Goal: Transaction & Acquisition: Purchase product/service

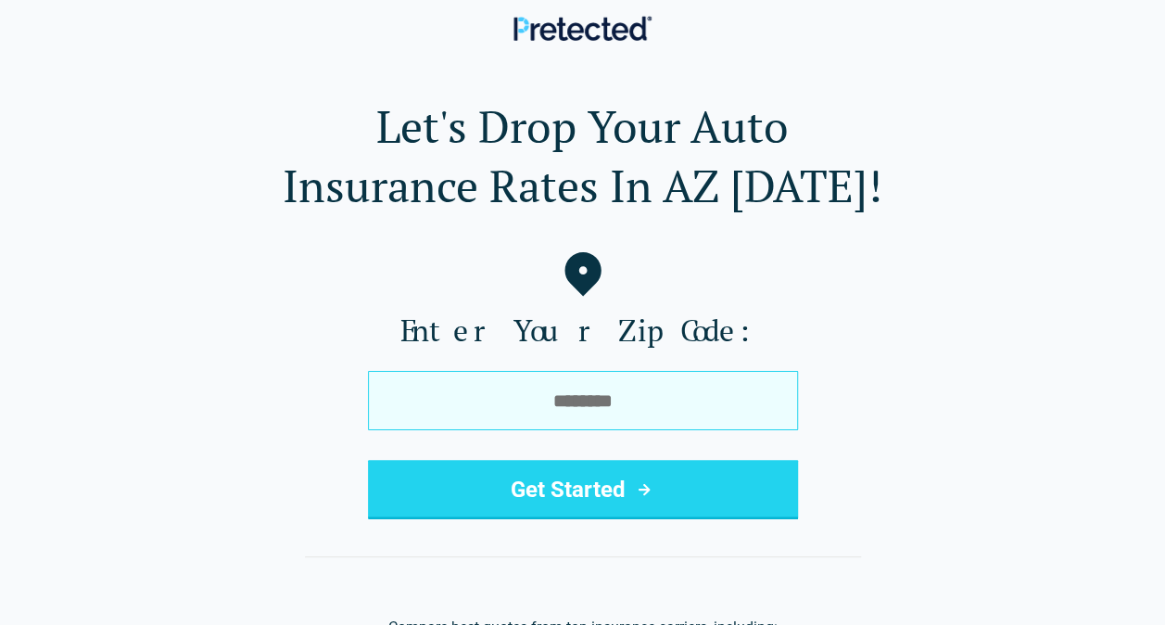
click at [584, 413] on input "tel" at bounding box center [583, 400] width 430 height 59
type input "*****"
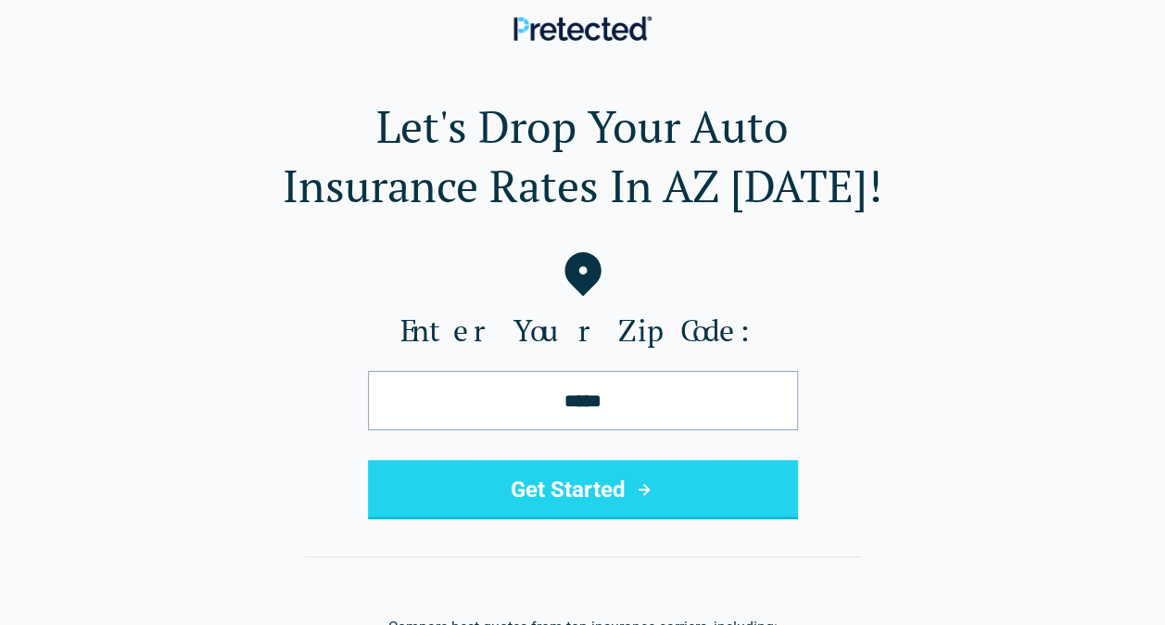
click at [546, 497] on button "Get Started" at bounding box center [583, 489] width 430 height 59
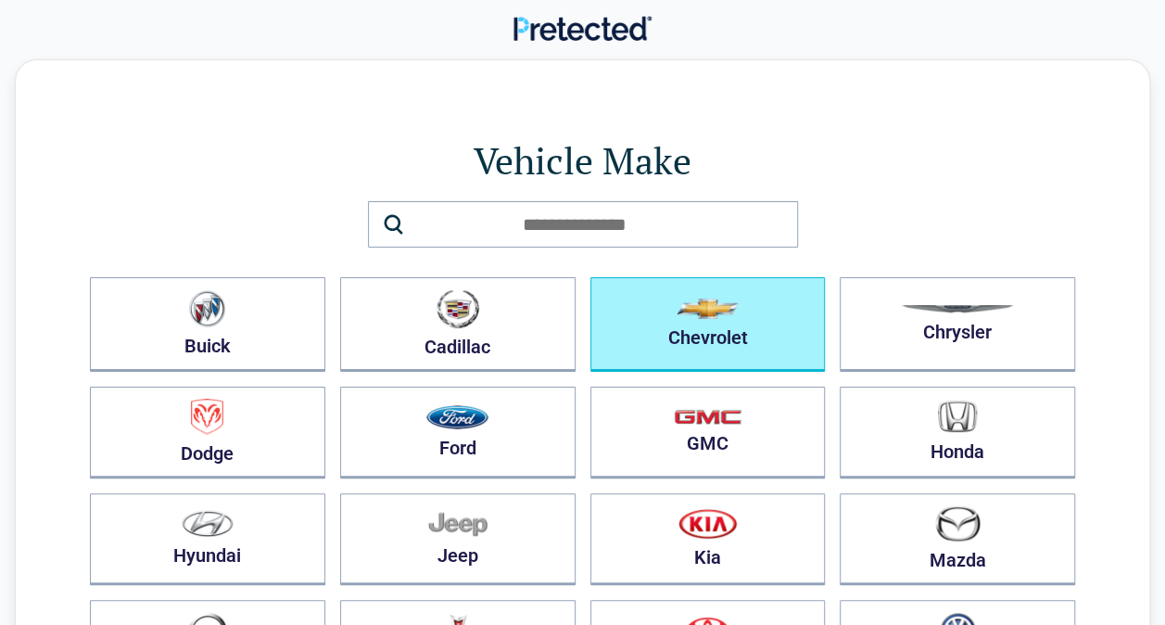
click at [721, 338] on button "Chevrolet" at bounding box center [707, 324] width 235 height 95
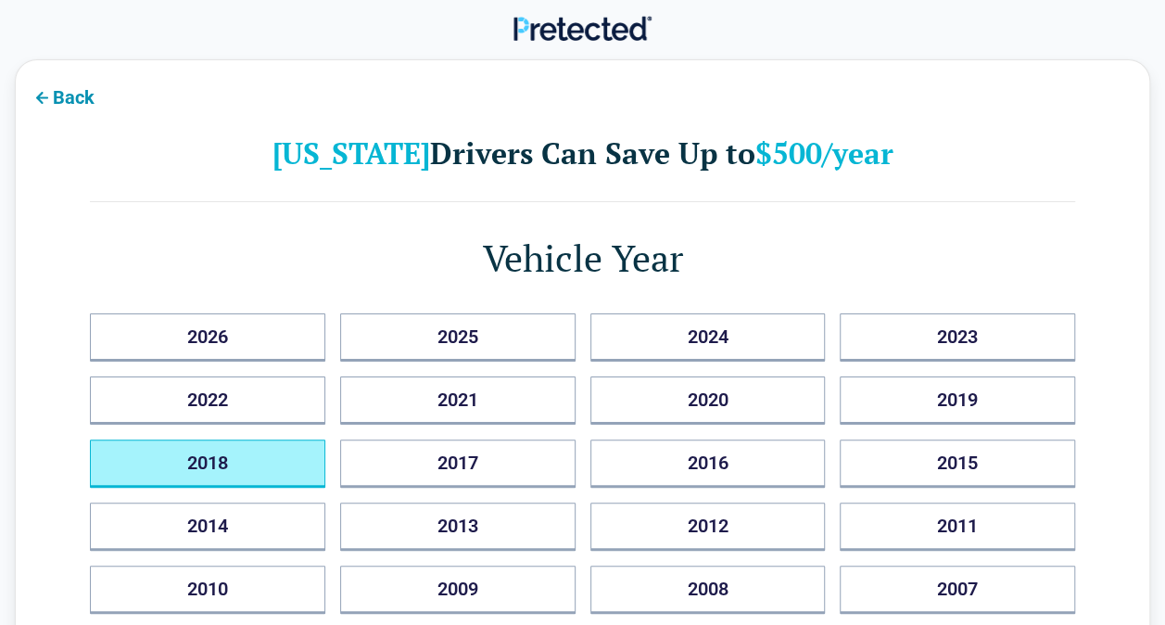
click at [272, 462] on button "2018" at bounding box center [207, 463] width 235 height 48
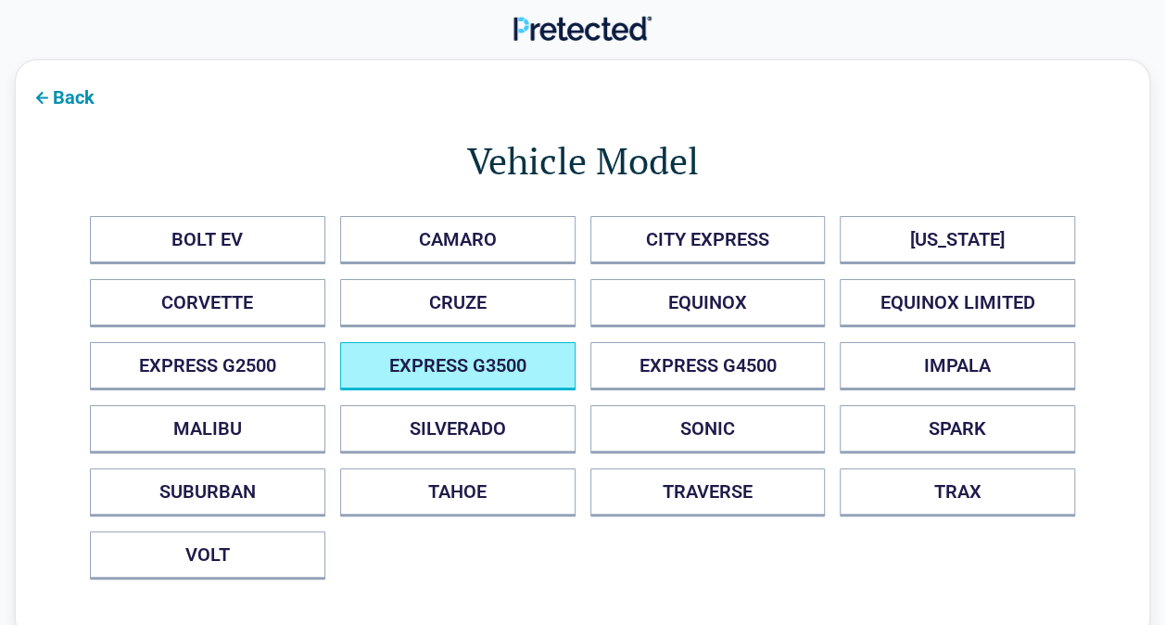
click at [471, 360] on G3500 "EXPRESS G3500" at bounding box center [457, 366] width 235 height 48
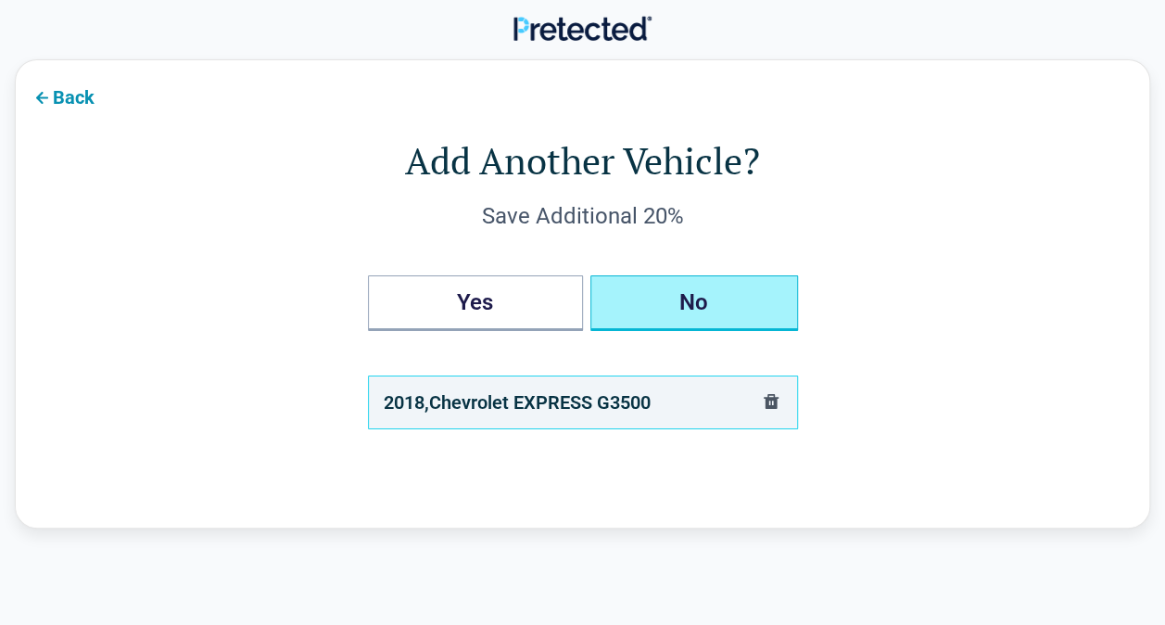
click at [695, 302] on button "No" at bounding box center [694, 303] width 208 height 56
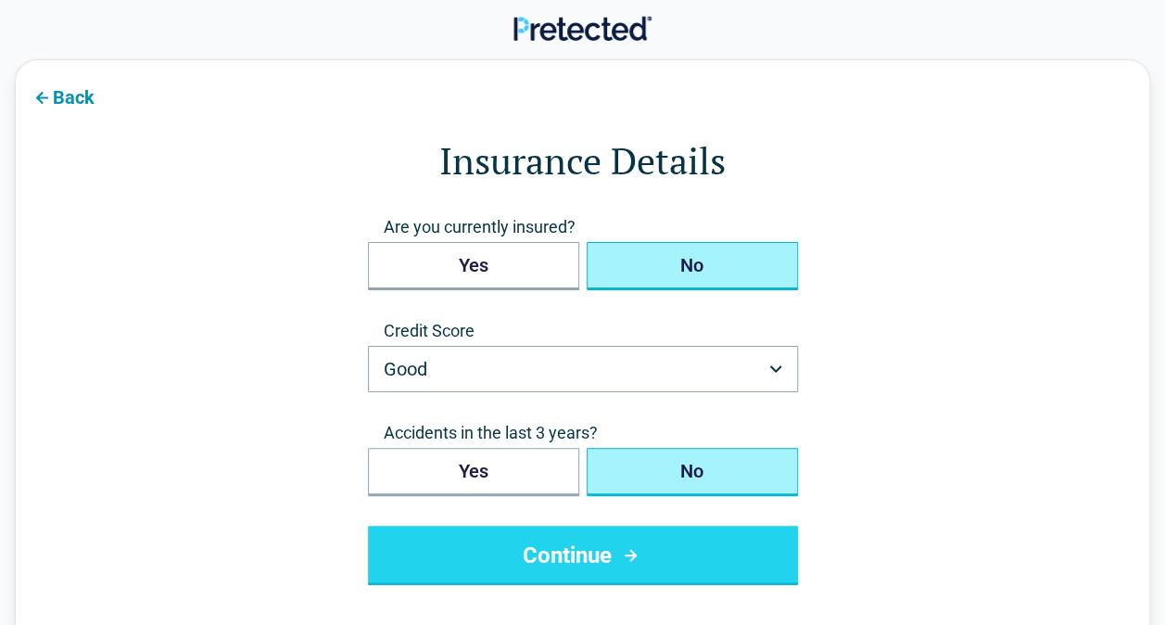
click at [669, 252] on button "No" at bounding box center [692, 266] width 211 height 48
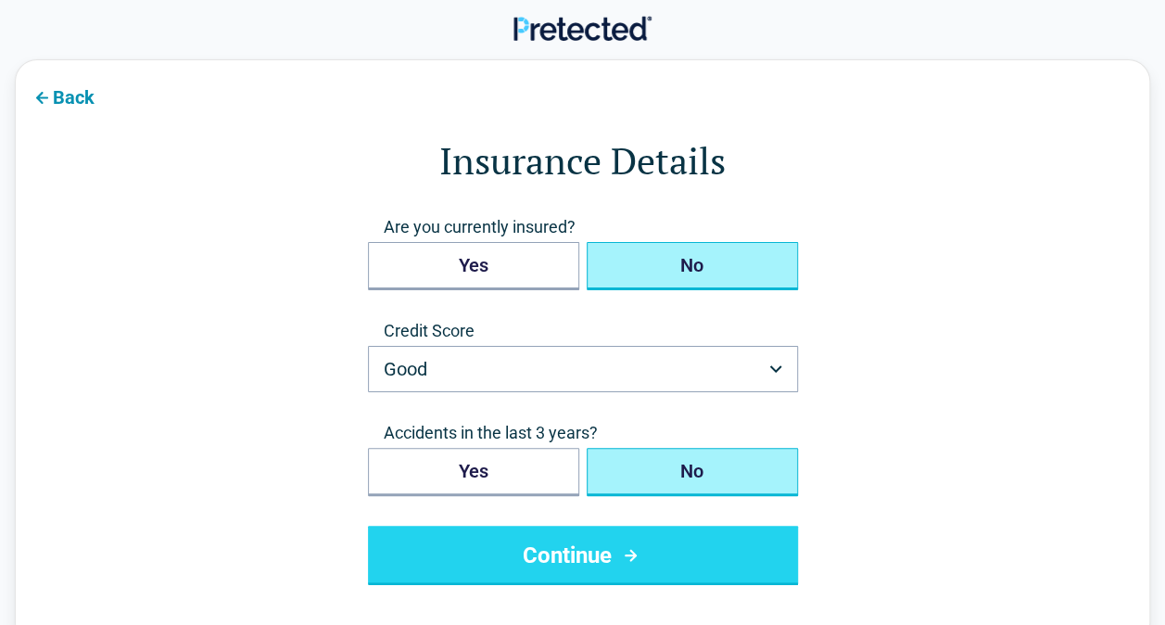
click at [742, 465] on button "No" at bounding box center [692, 472] width 211 height 48
click at [690, 558] on button "Continue" at bounding box center [583, 555] width 430 height 59
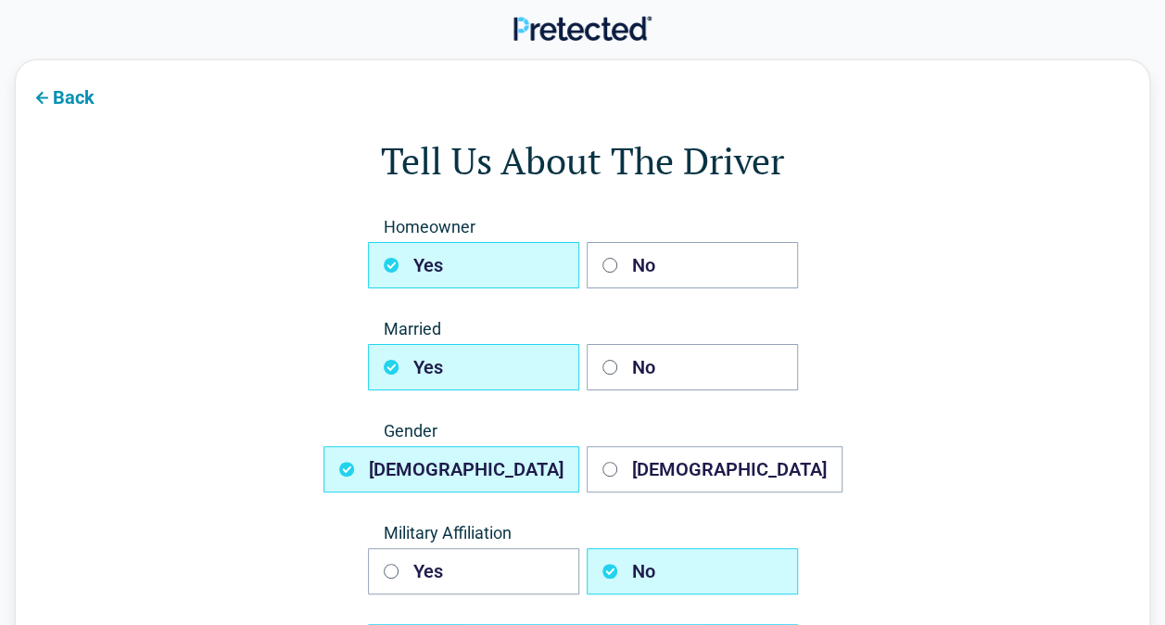
click at [1155, 104] on div "Back Tell Us About The Driver Homeowner Yes No Married Yes No Gender [DEMOGRAPH…" at bounding box center [582, 416] width 1165 height 714
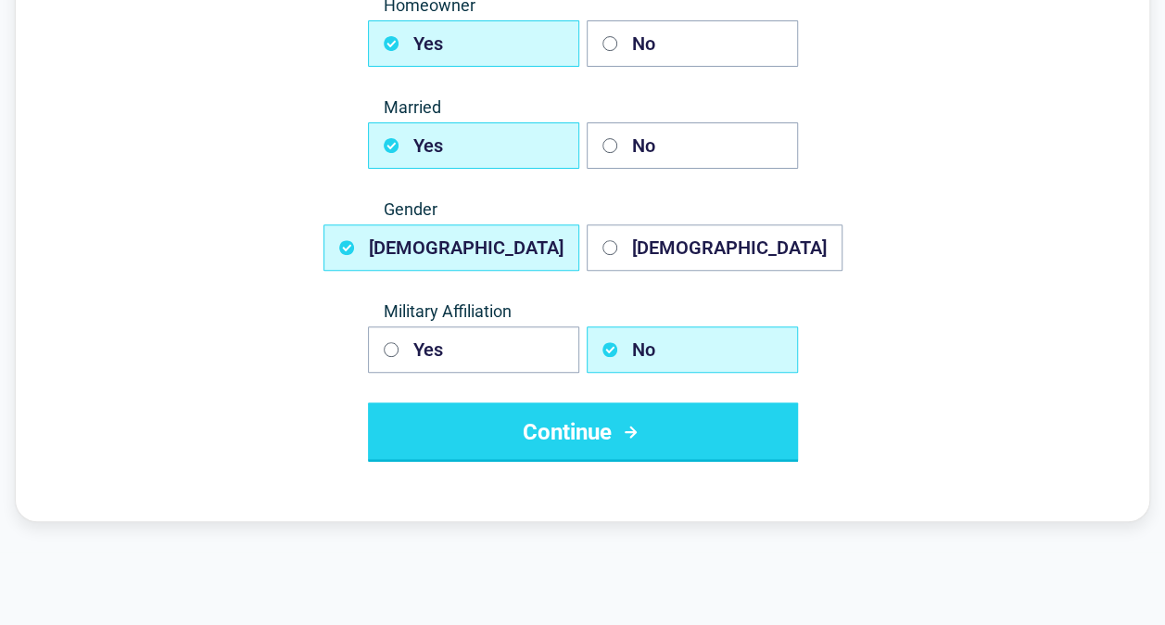
scroll to position [228, 0]
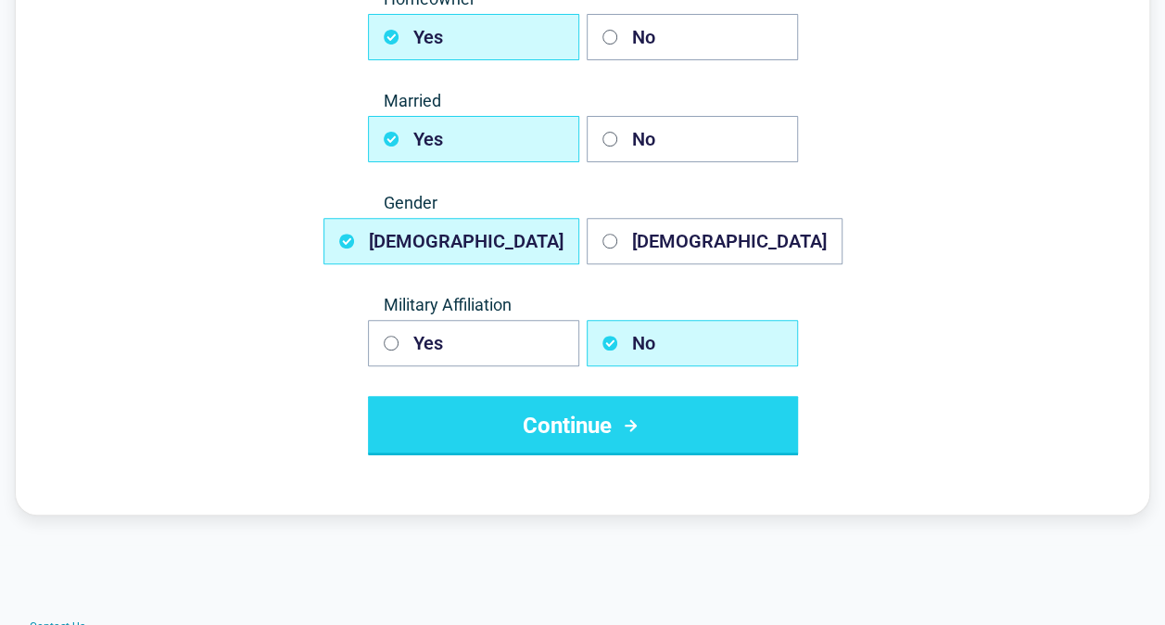
click at [655, 419] on button "Continue" at bounding box center [583, 425] width 430 height 59
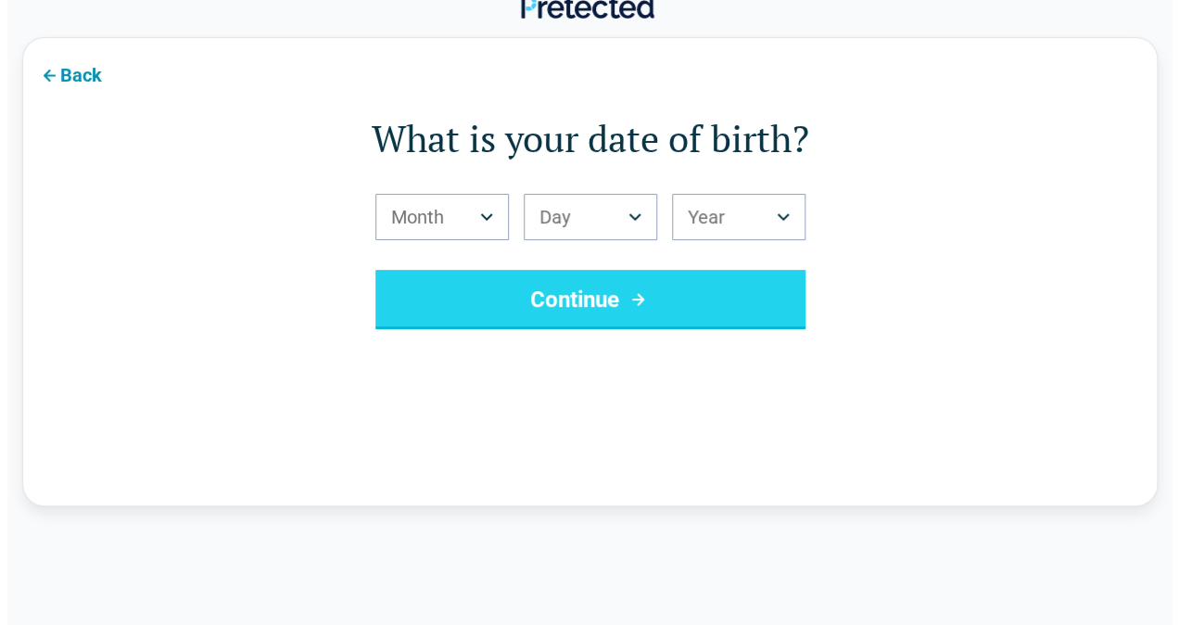
scroll to position [0, 0]
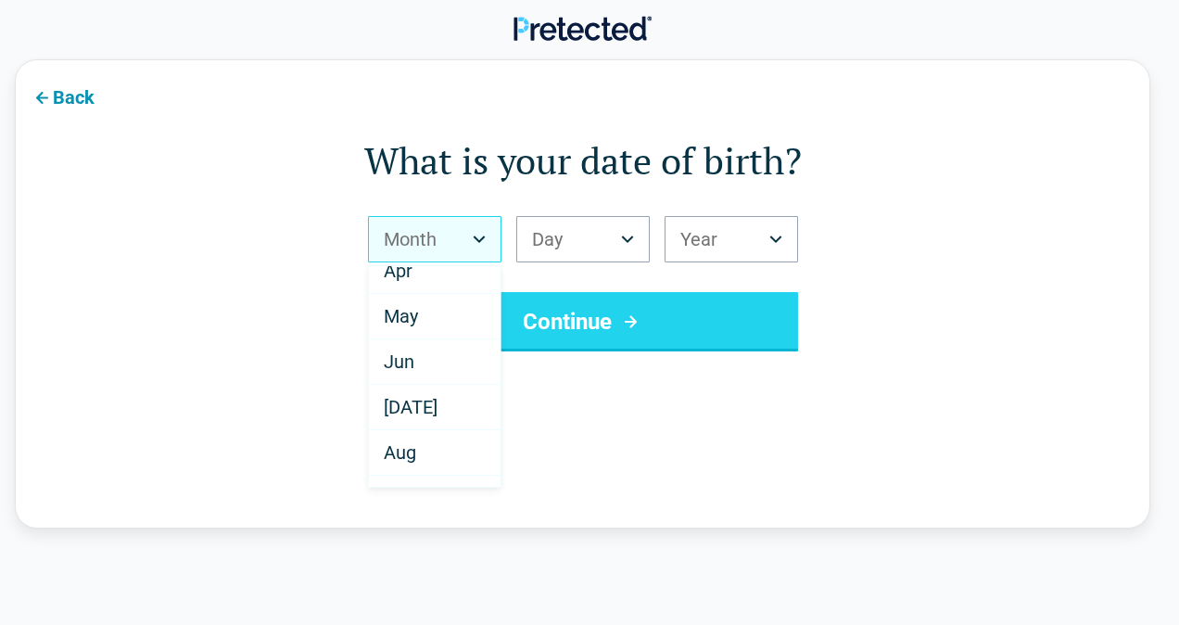
scroll to position [155, 0]
select select "*"
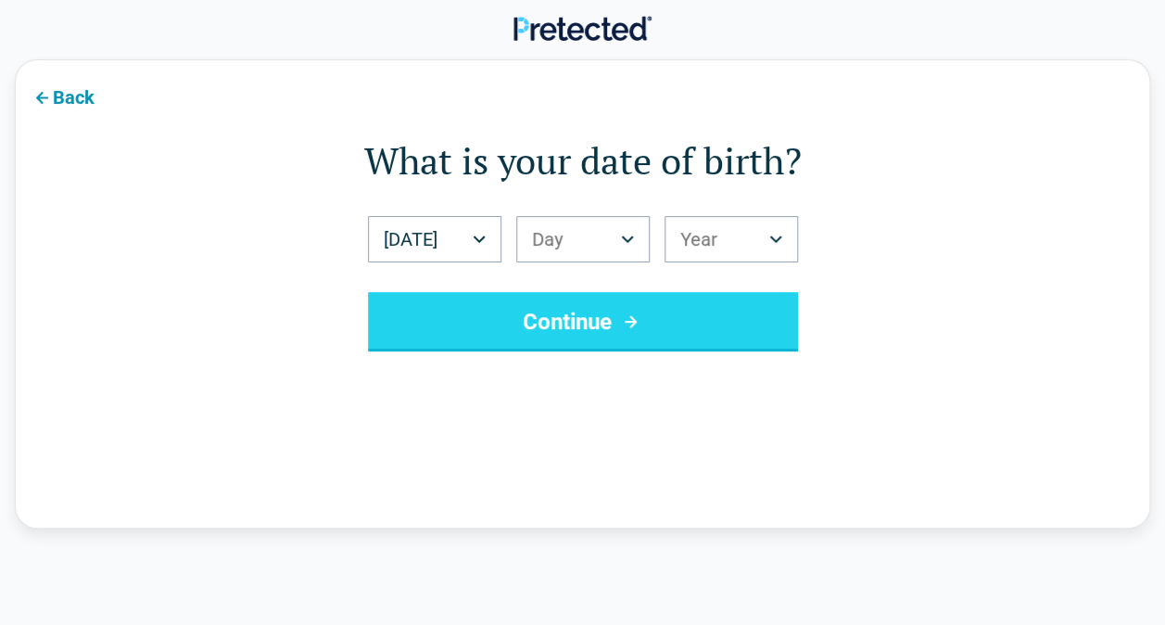
drag, startPoint x: 799, startPoint y: 275, endPoint x: 795, endPoint y: 298, distance: 22.6
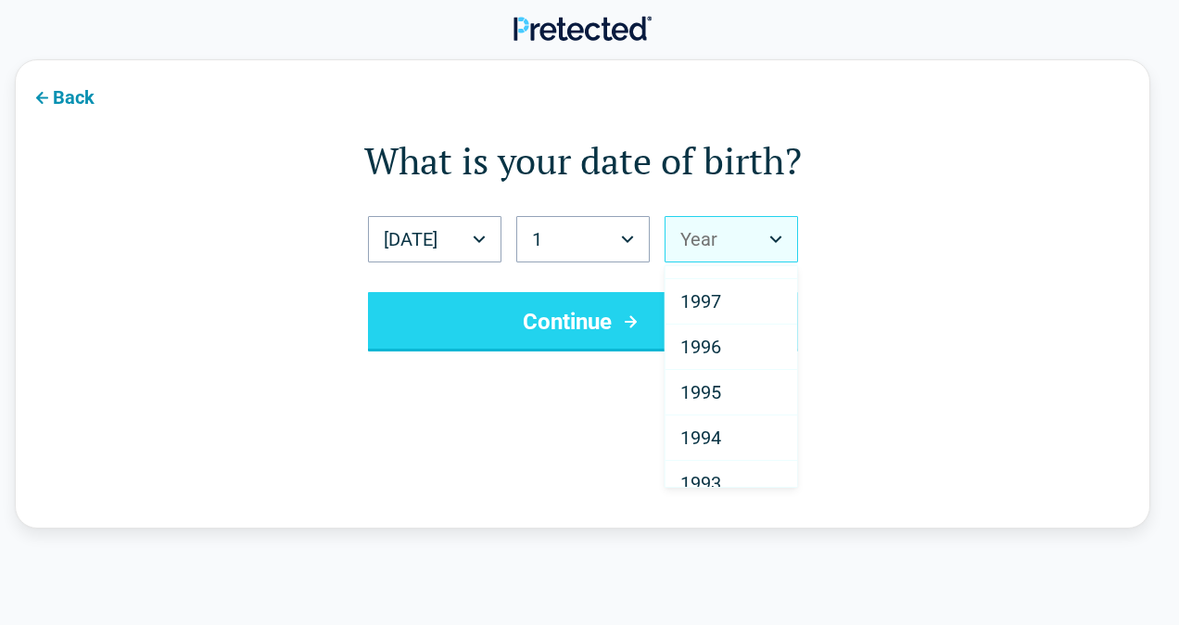
scroll to position [673, 0]
drag, startPoint x: 788, startPoint y: 308, endPoint x: 784, endPoint y: 332, distance: 24.4
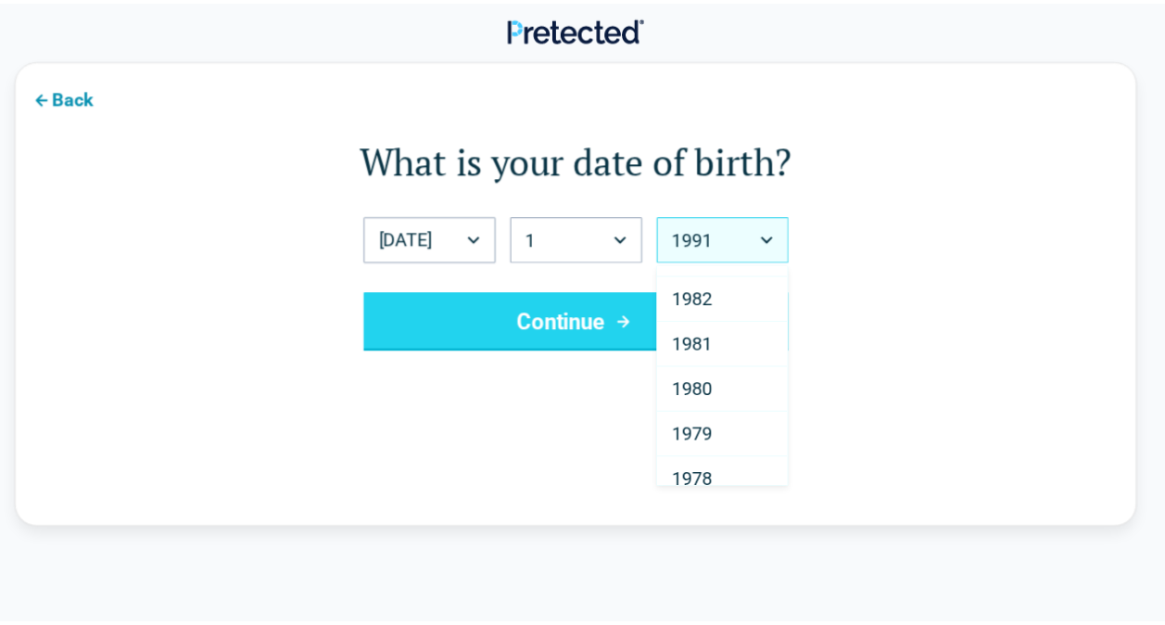
scroll to position [1157, 0]
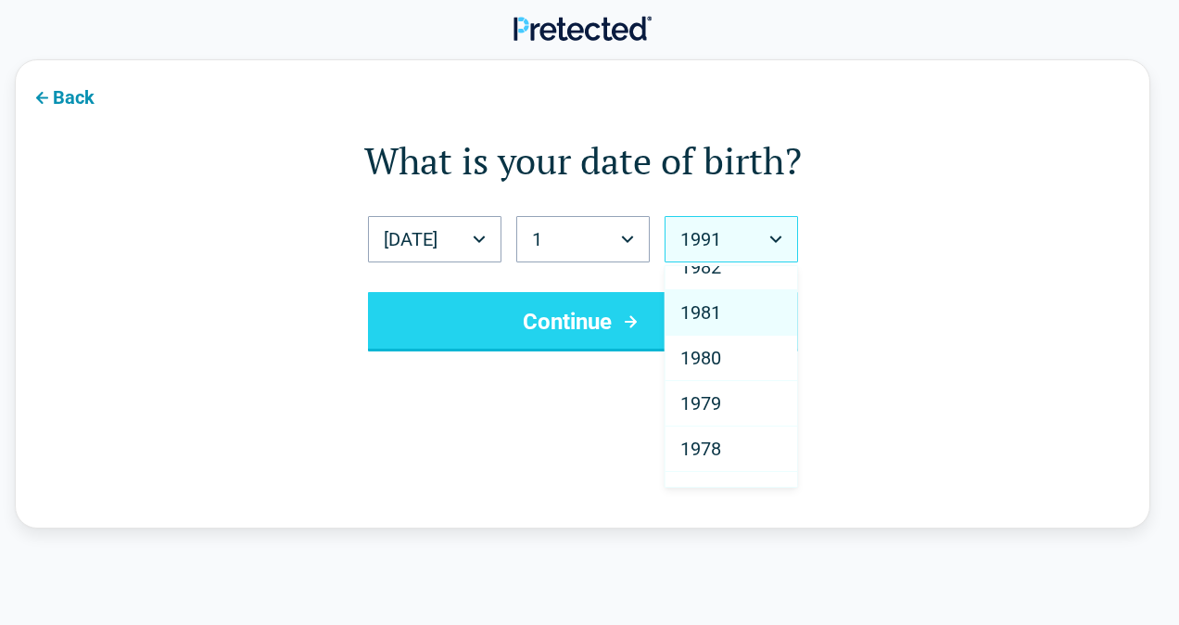
select select "****"
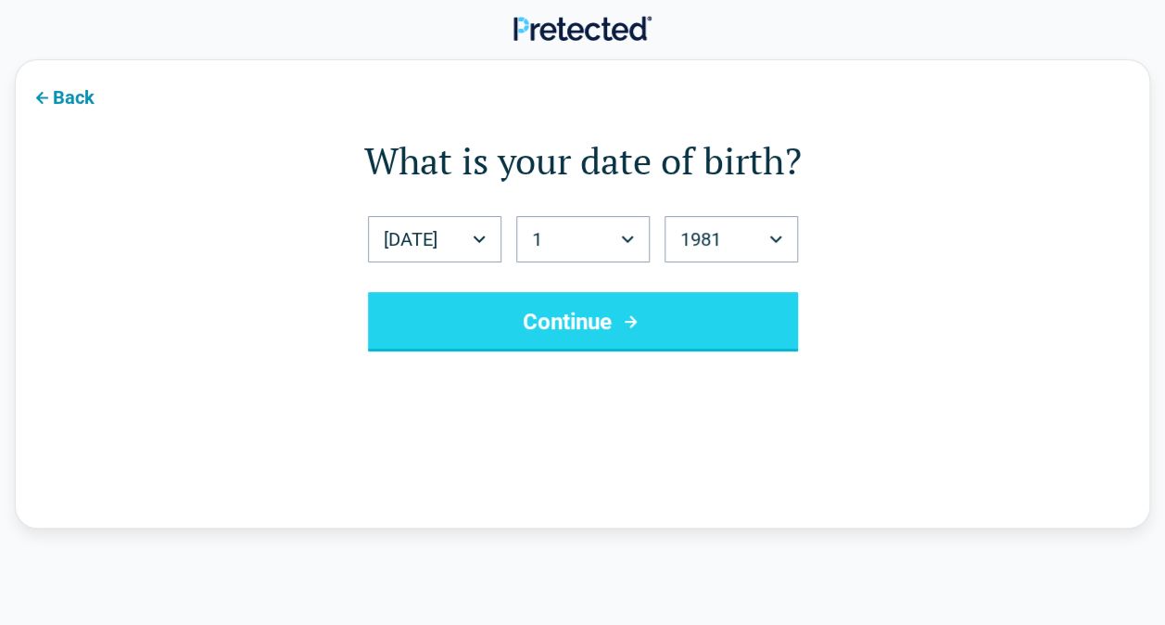
click at [539, 303] on button "Continue" at bounding box center [583, 321] width 430 height 59
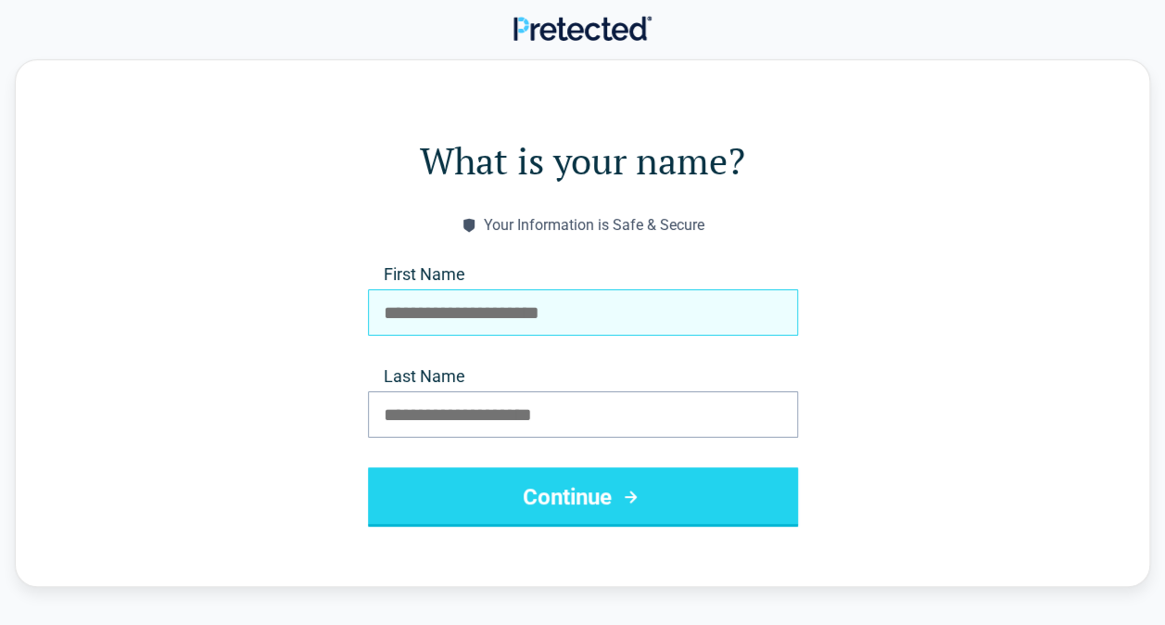
click at [515, 317] on input "First Name" at bounding box center [583, 312] width 430 height 46
type input "**********"
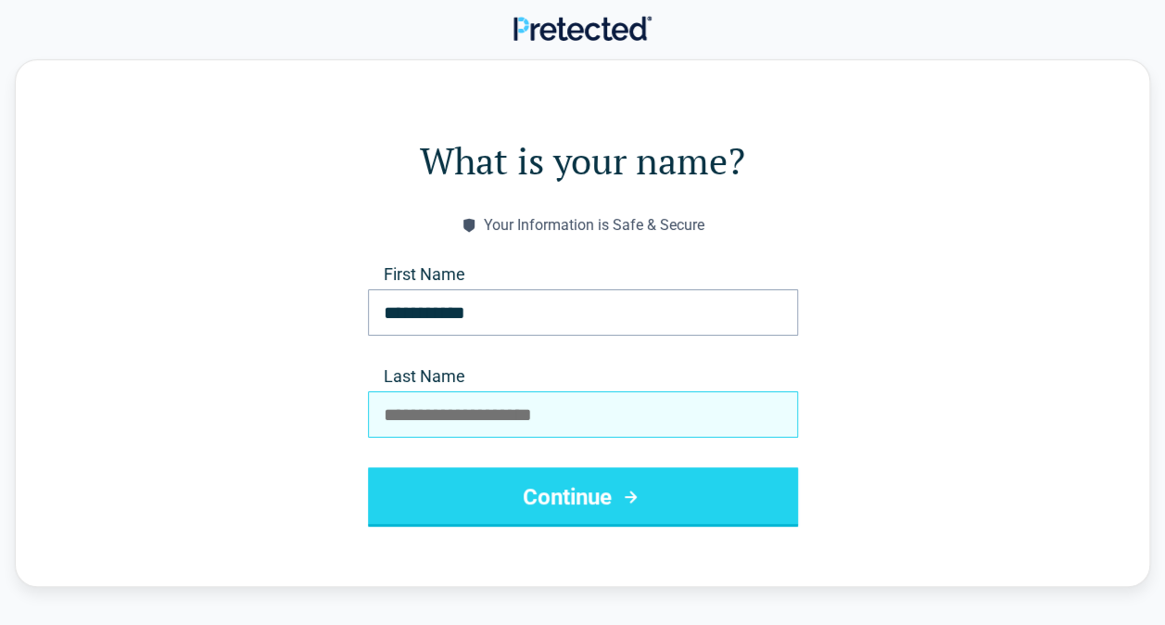
click at [483, 408] on input "Last Name" at bounding box center [583, 414] width 430 height 46
type input "**********"
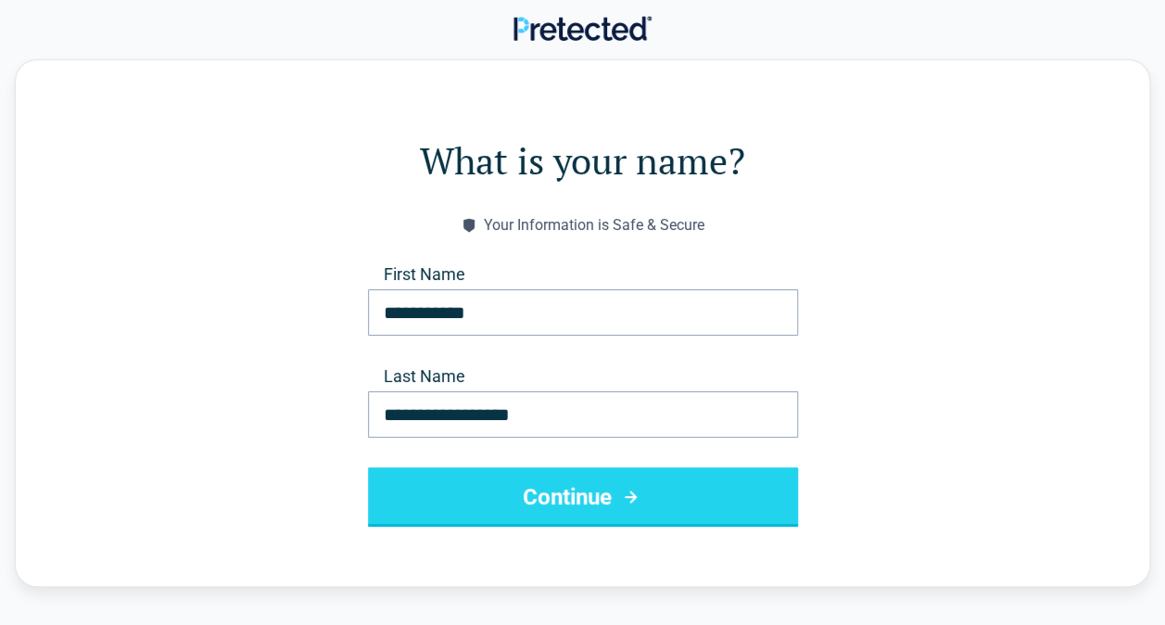
click at [589, 510] on button "Continue" at bounding box center [583, 496] width 430 height 59
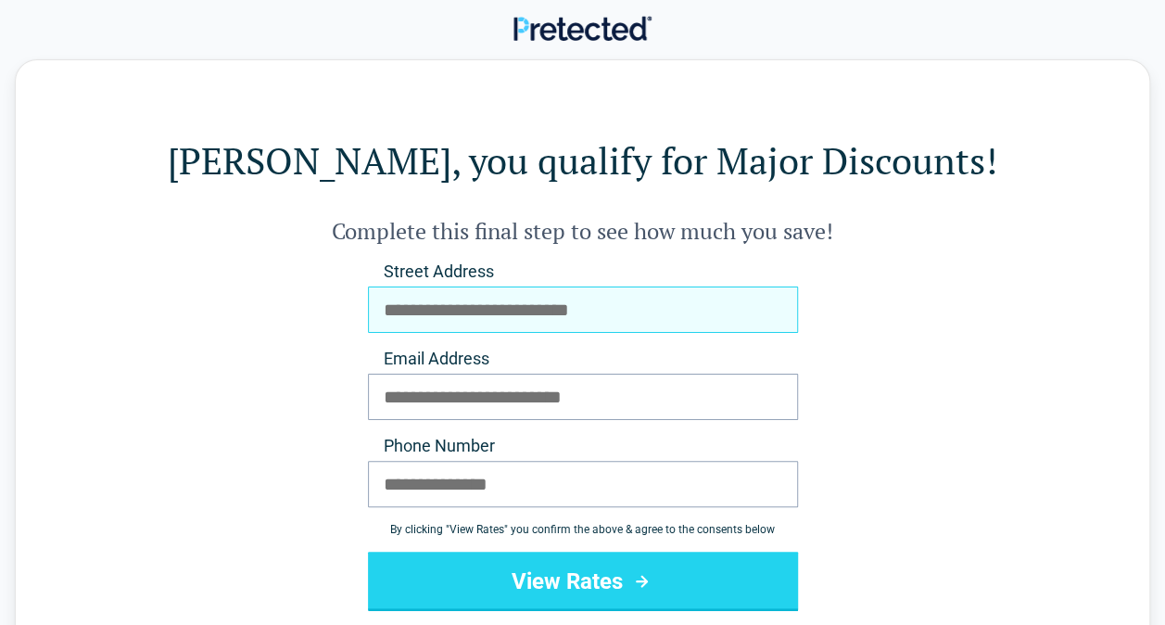
click at [503, 313] on input "Street Address" at bounding box center [583, 309] width 430 height 46
type input "**********"
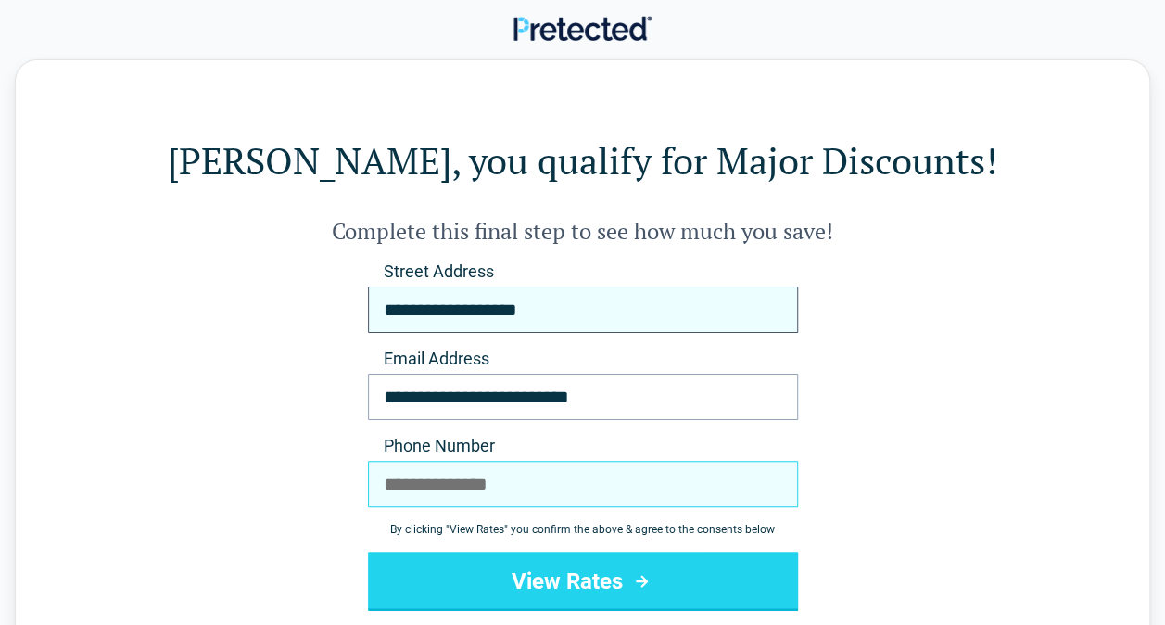
type input "**********"
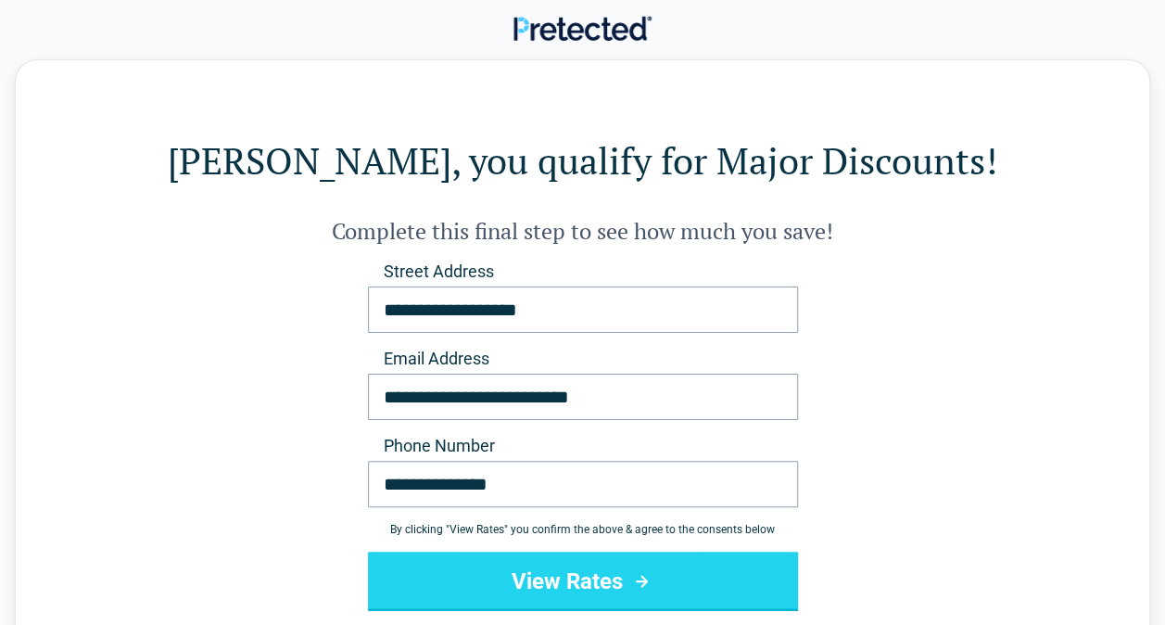
click at [614, 588] on button "View Rates" at bounding box center [583, 580] width 430 height 59
